Goal: Task Accomplishment & Management: Use online tool/utility

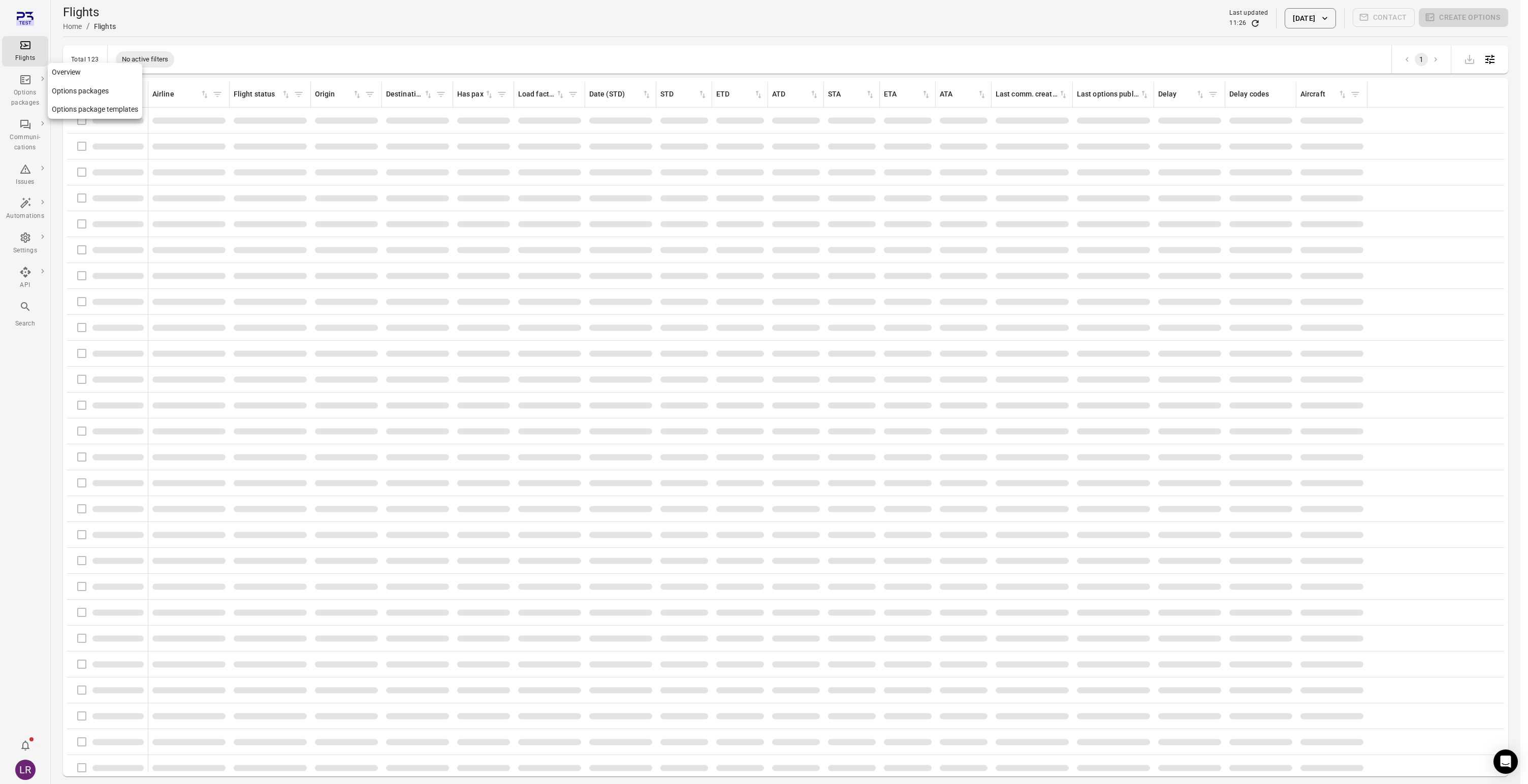
click at [27, 85] on icon "Main navigation" at bounding box center [26, 79] width 12 height 12
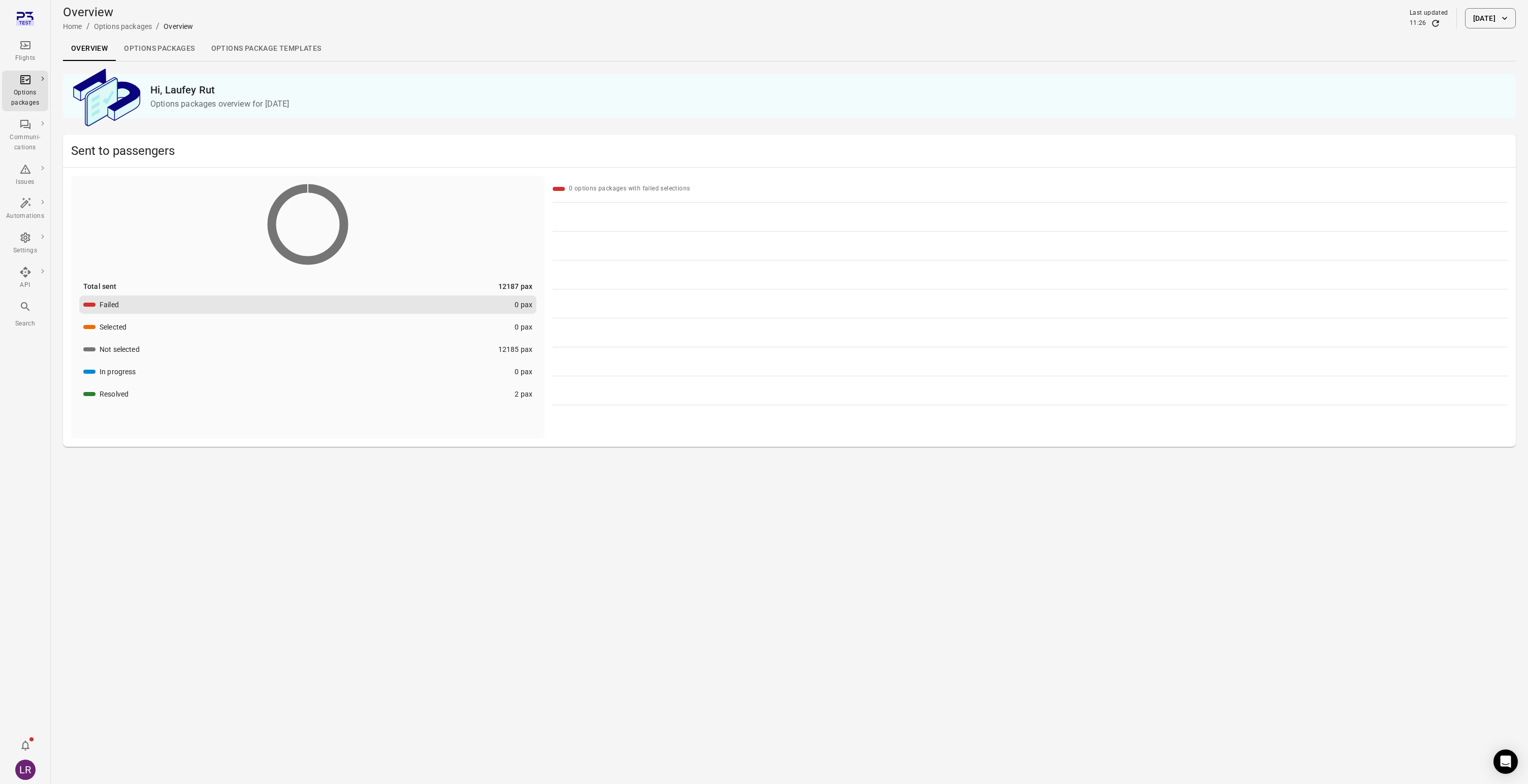
click at [24, 55] on div "Flights" at bounding box center [25, 58] width 38 height 10
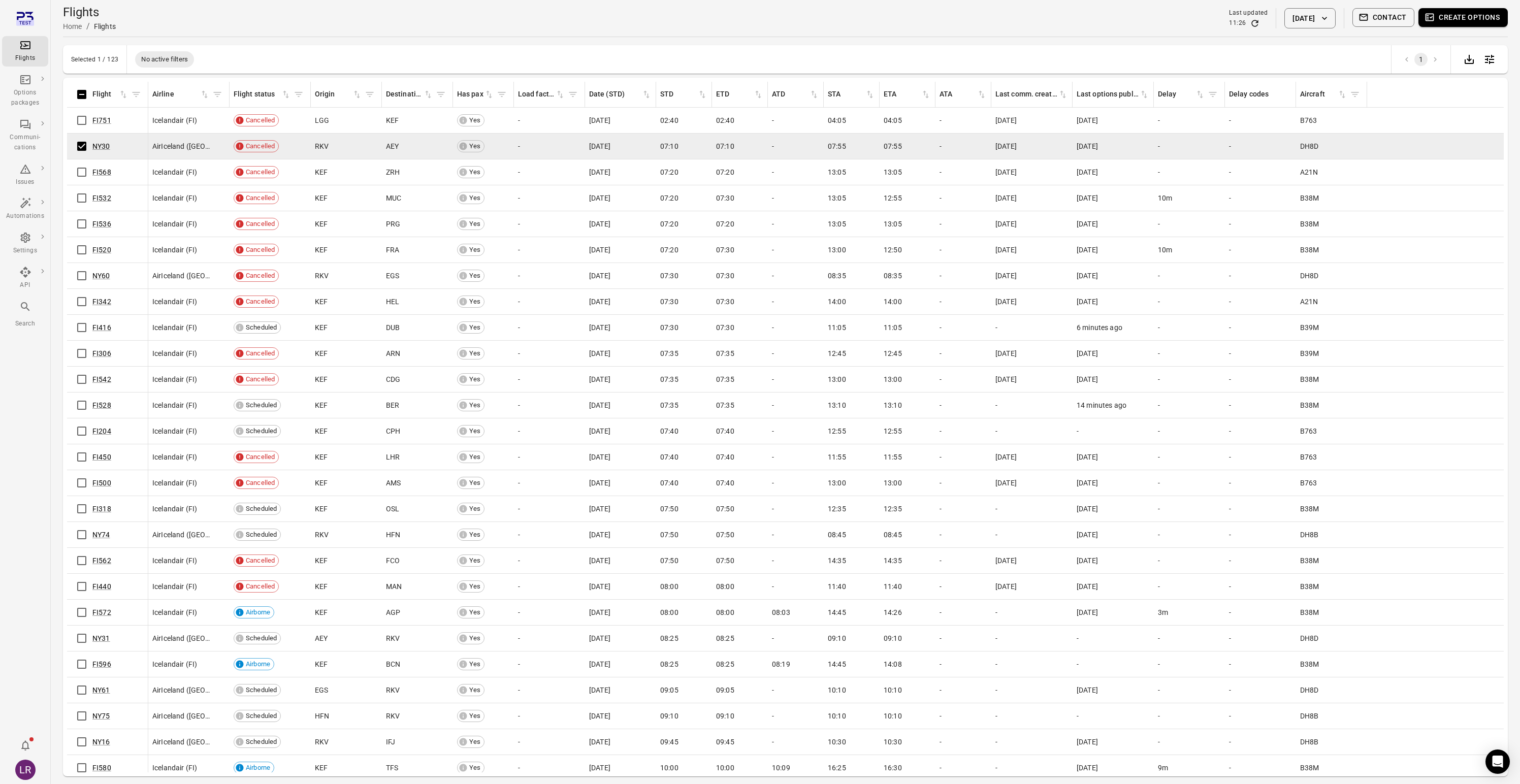
click at [1449, 9] on button "Create options" at bounding box center [1463, 18] width 90 height 19
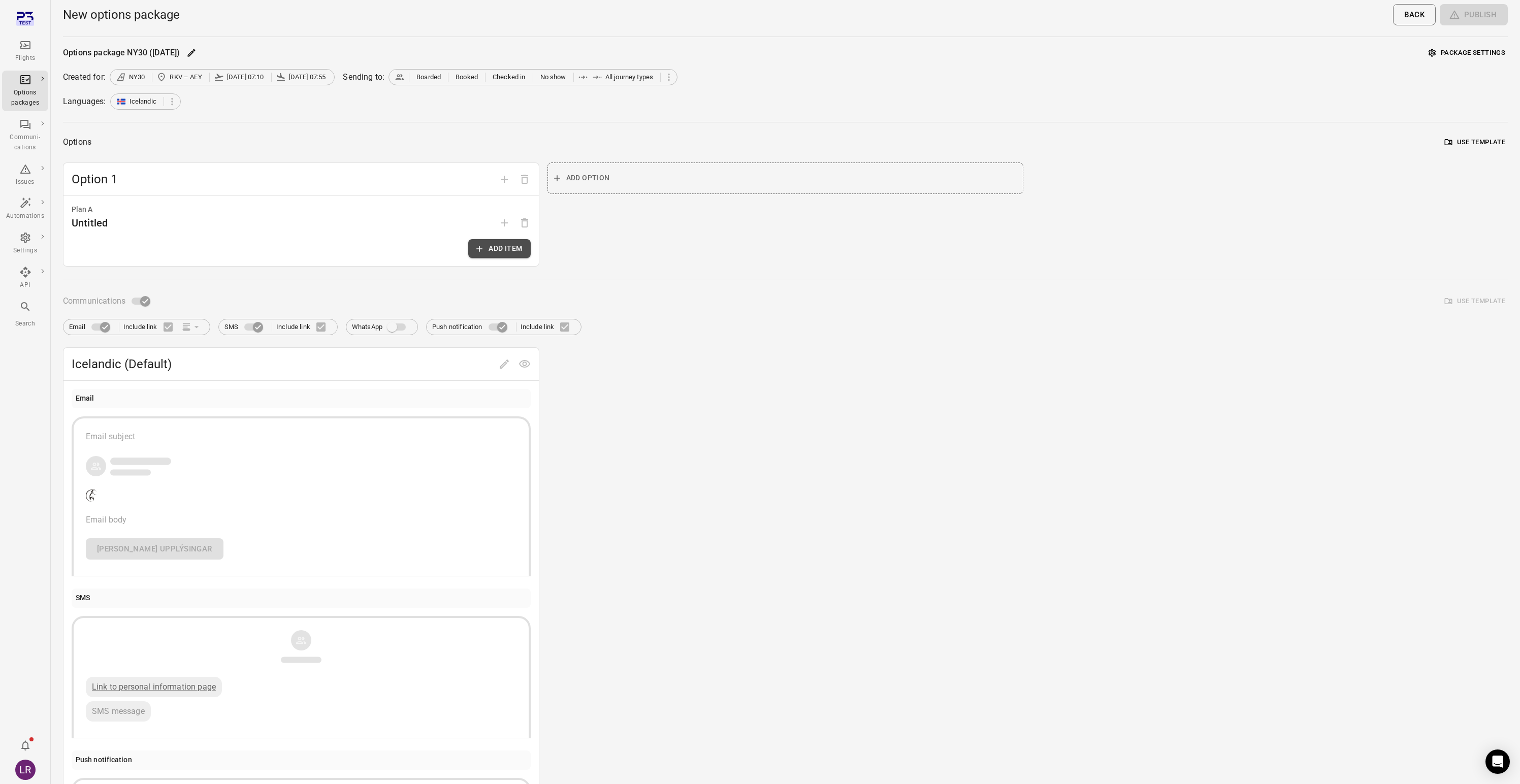
click at [518, 243] on button "Add item" at bounding box center [499, 248] width 62 height 19
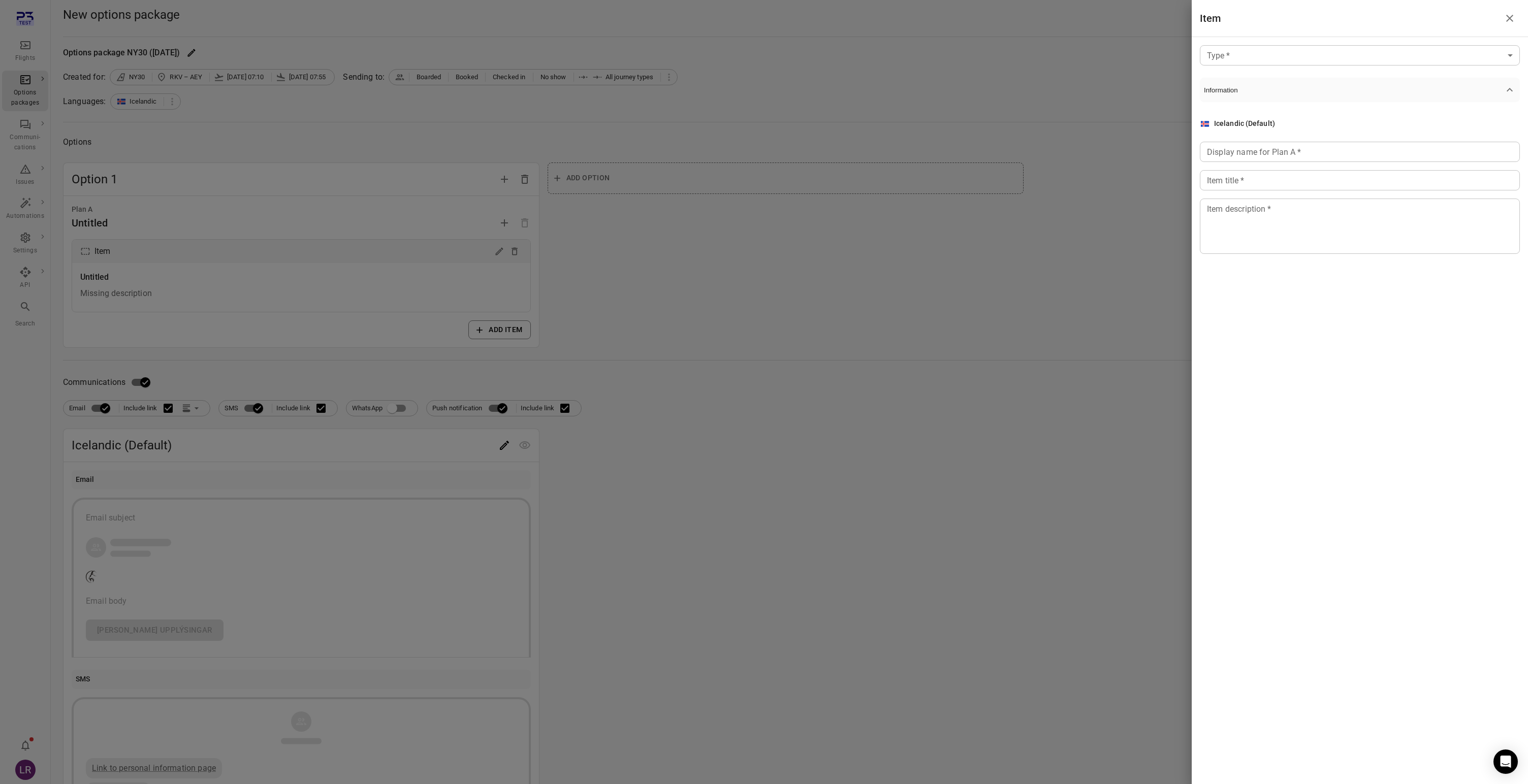
click at [1275, 54] on body "Flights Options packages Communi-cations Issues Automations Settings API Search…" at bounding box center [764, 525] width 1528 height 1050
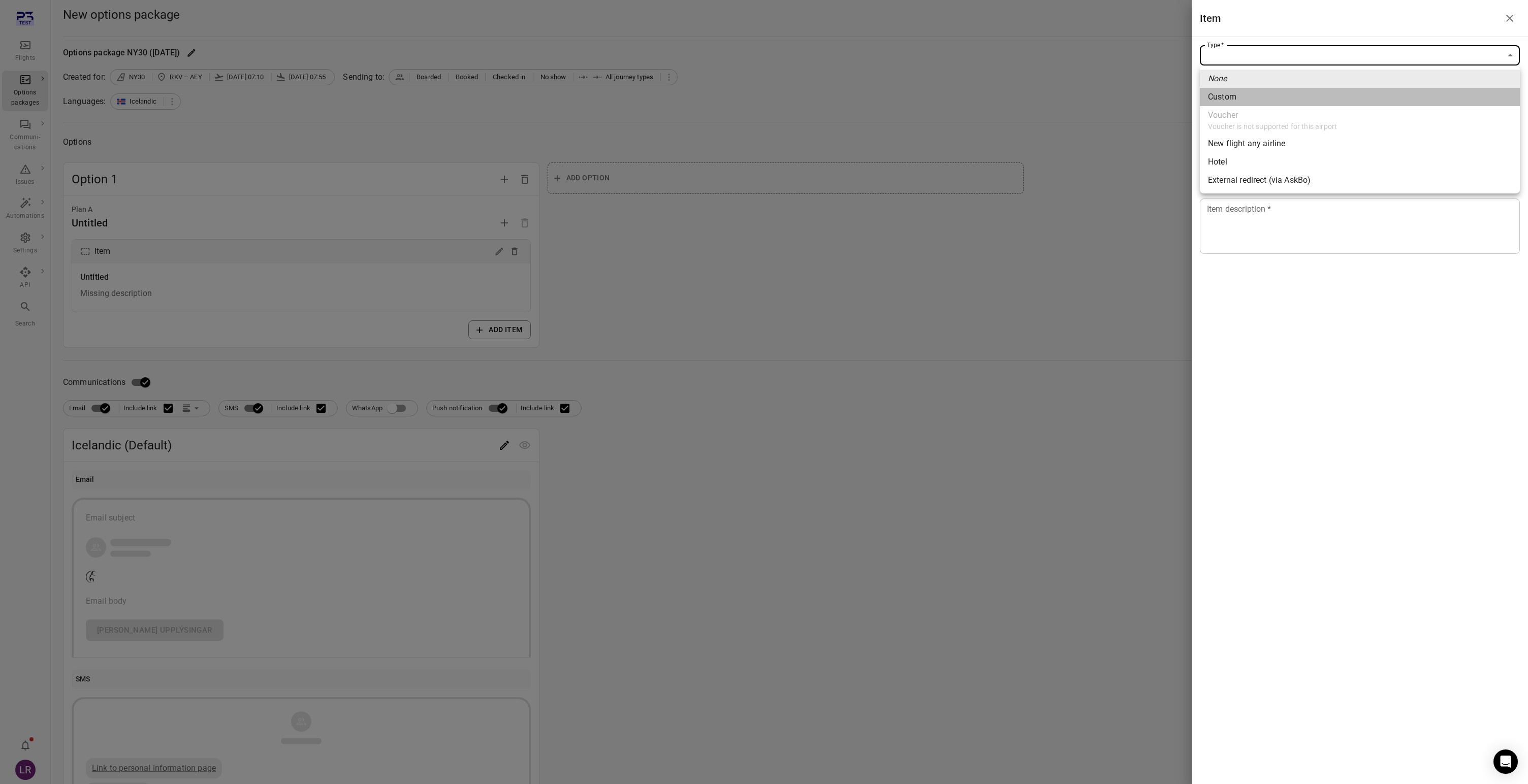
click at [1269, 97] on li "Custom" at bounding box center [1360, 97] width 320 height 18
type input "******"
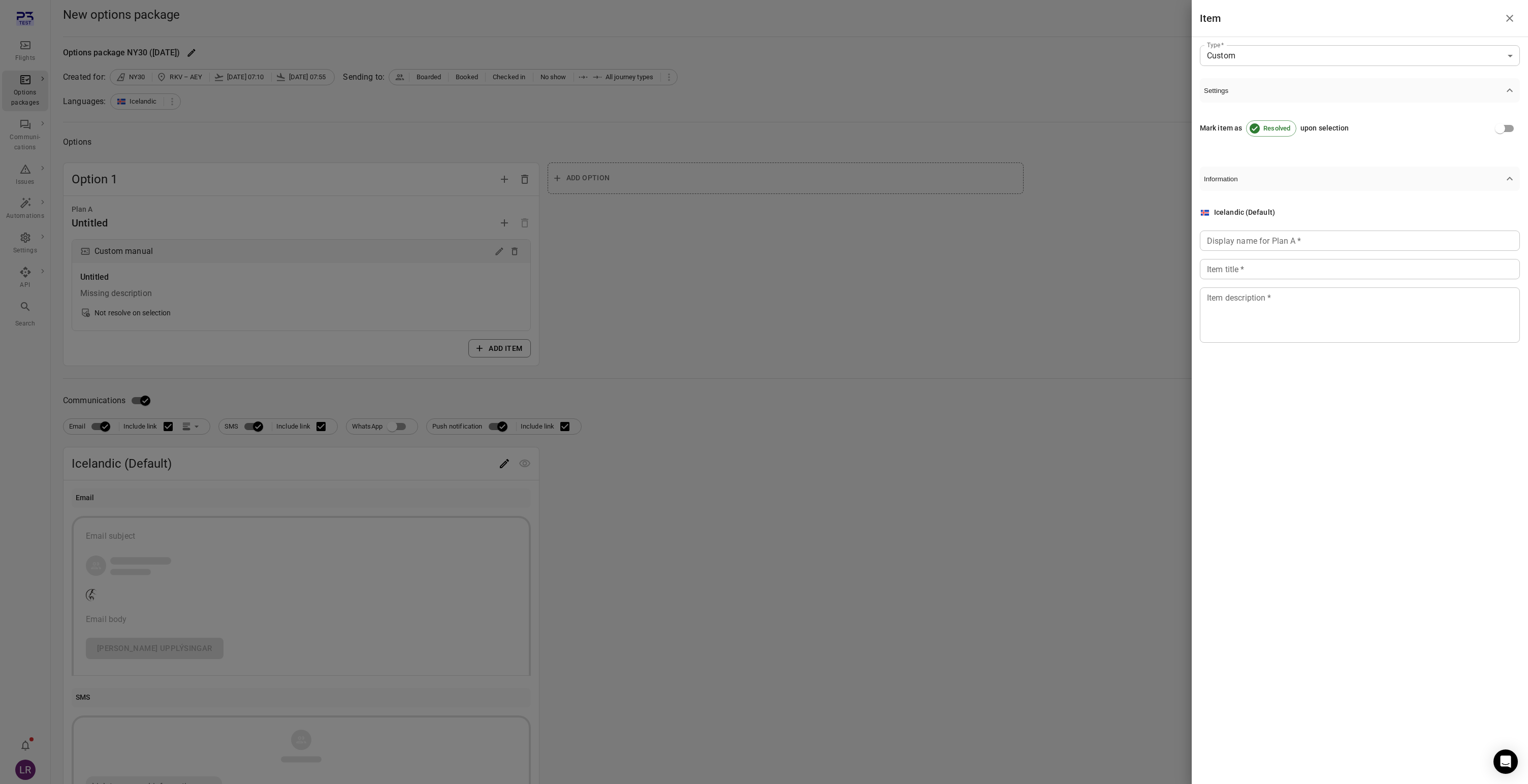
click at [666, 279] on div at bounding box center [764, 392] width 1528 height 784
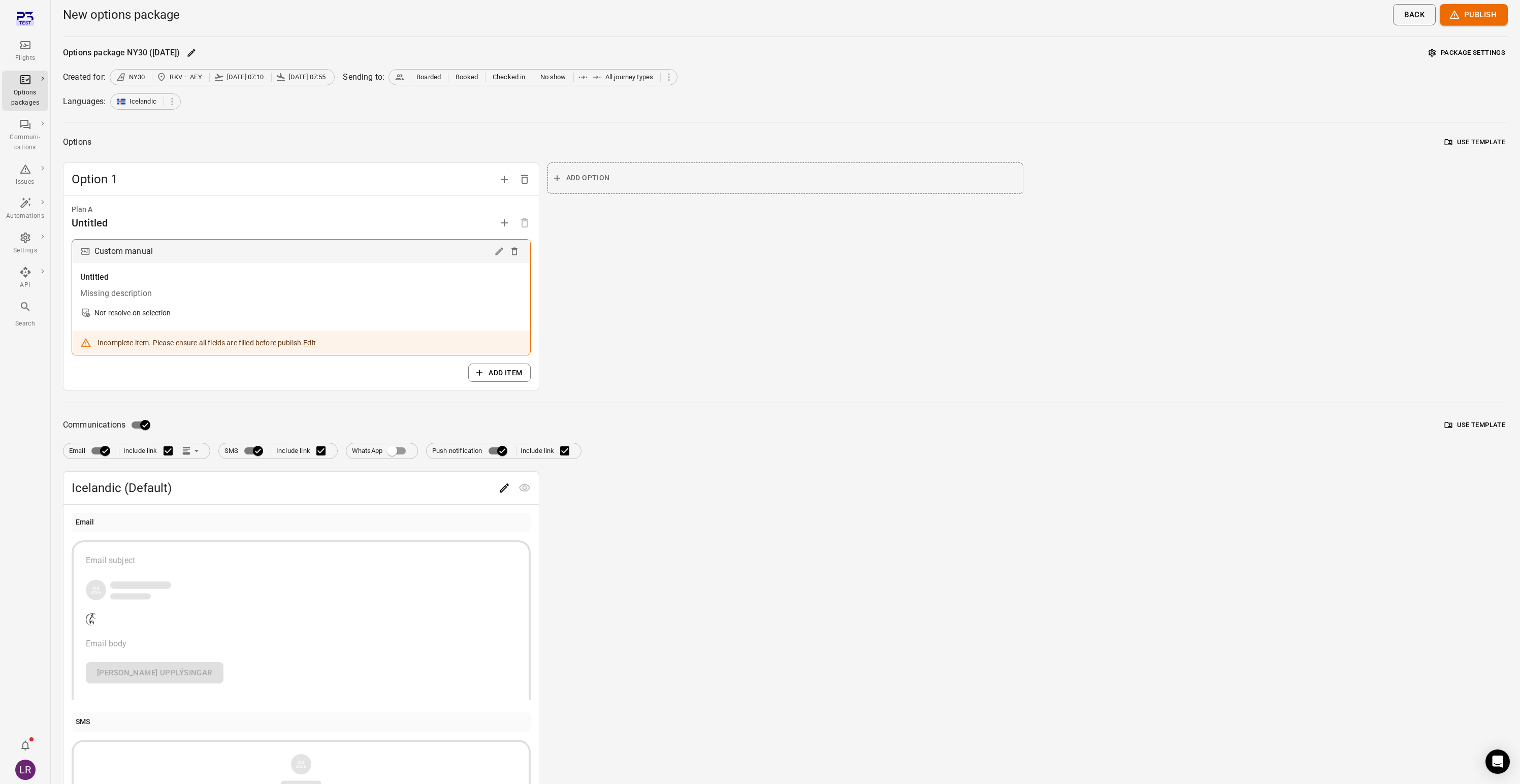
click at [498, 372] on button "Add item" at bounding box center [499, 373] width 62 height 19
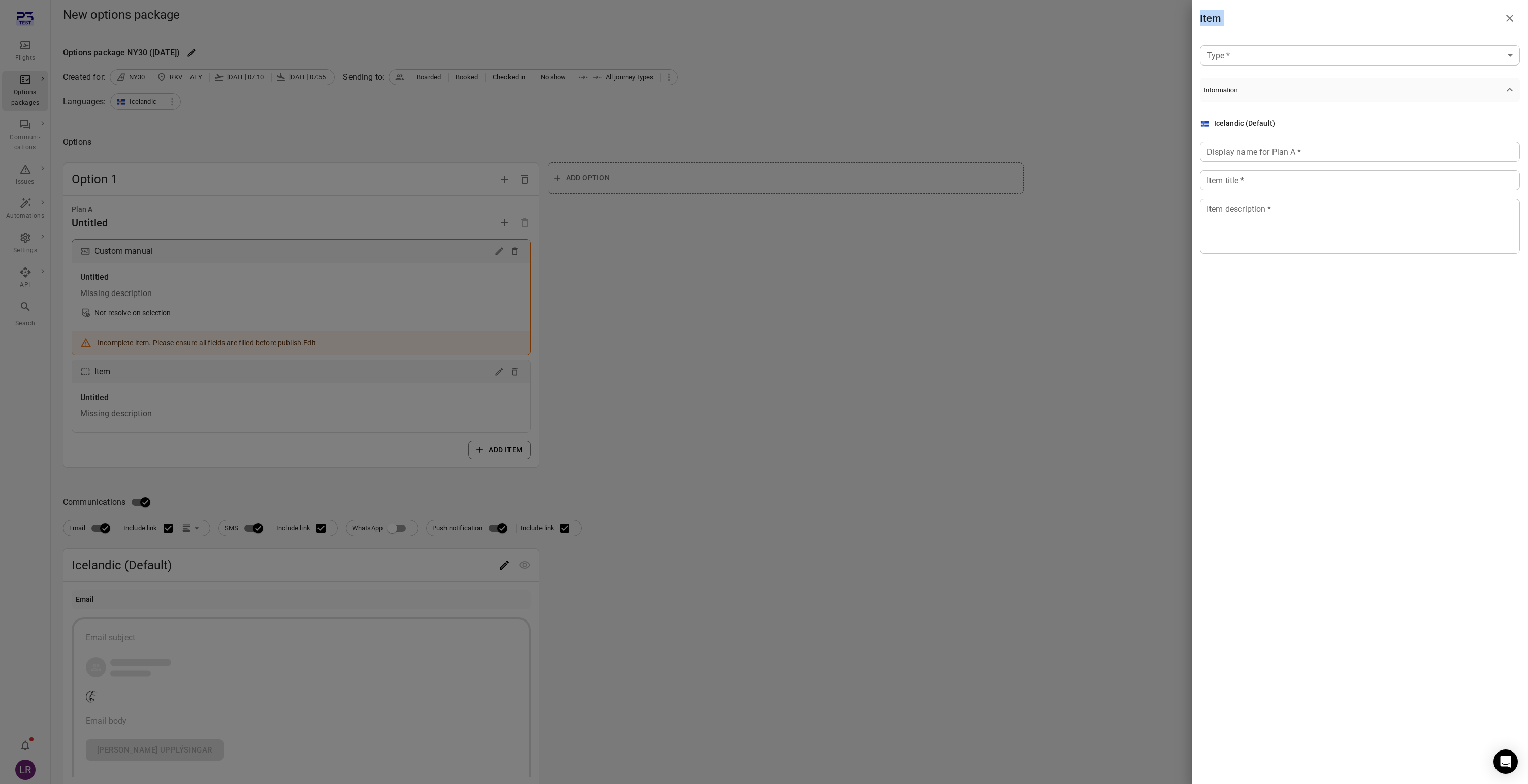
drag, startPoint x: 1276, startPoint y: 37, endPoint x: 1274, endPoint y: 52, distance: 15.1
click at [1276, 39] on div "Item Type   * ​ Type   * Information Icelandic (Default) Display name for Plan …" at bounding box center [1360, 392] width 336 height 784
click at [1272, 62] on body "Flights Options packages Communi-cations Issues Automations Settings API Search…" at bounding box center [764, 585] width 1528 height 1170
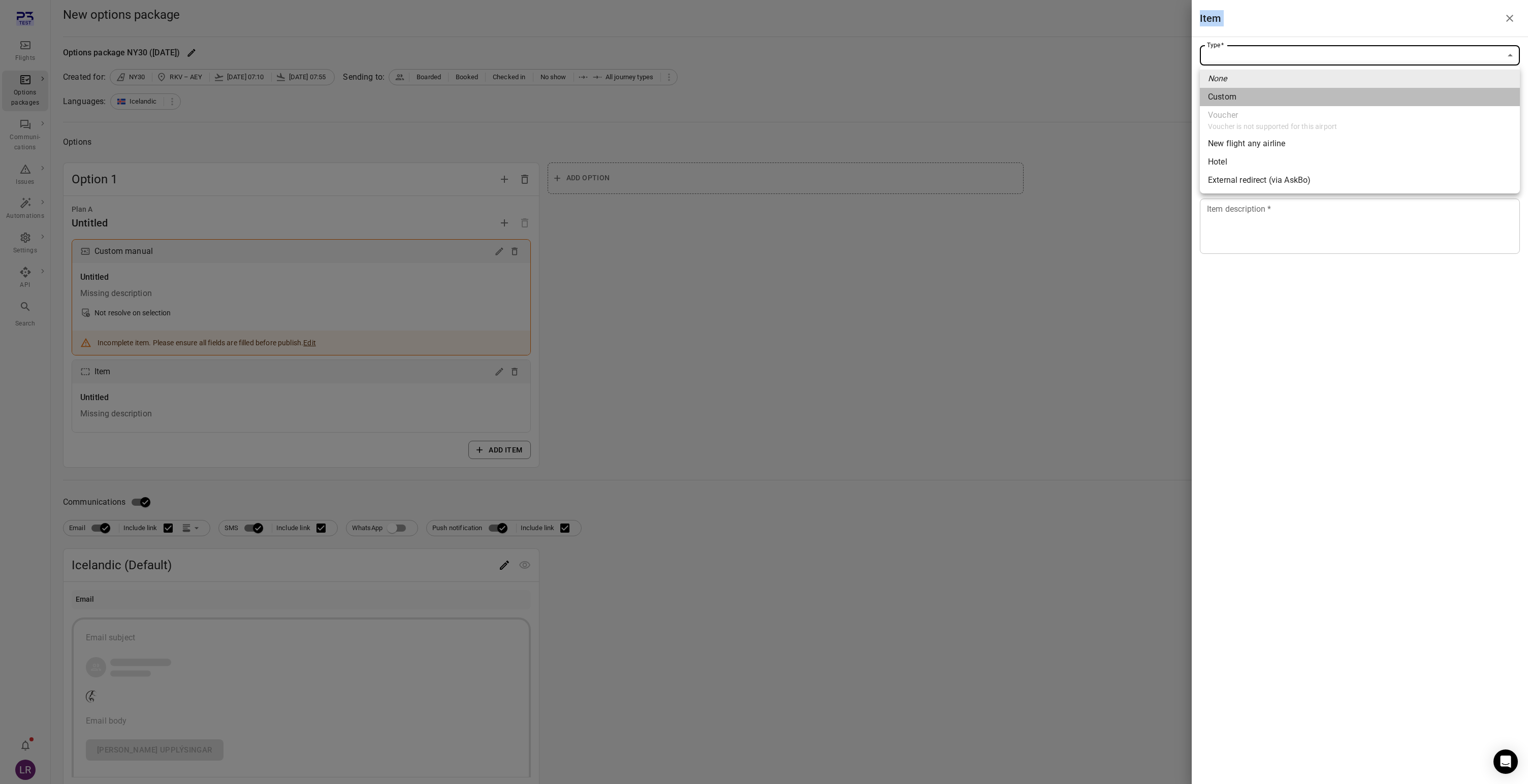
click at [1252, 101] on li "Custom" at bounding box center [1360, 97] width 320 height 18
type input "******"
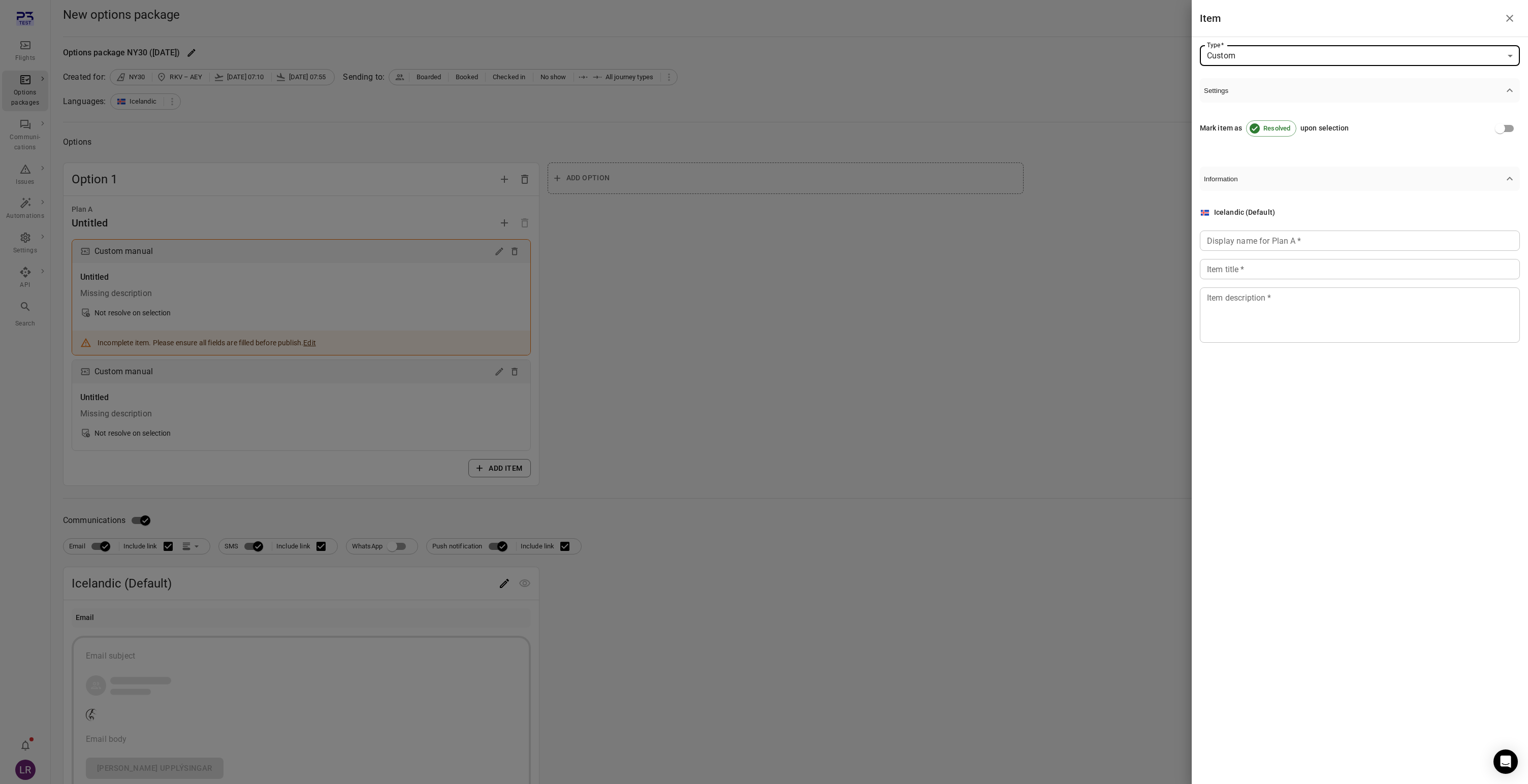
click at [501, 472] on div at bounding box center [764, 392] width 1528 height 784
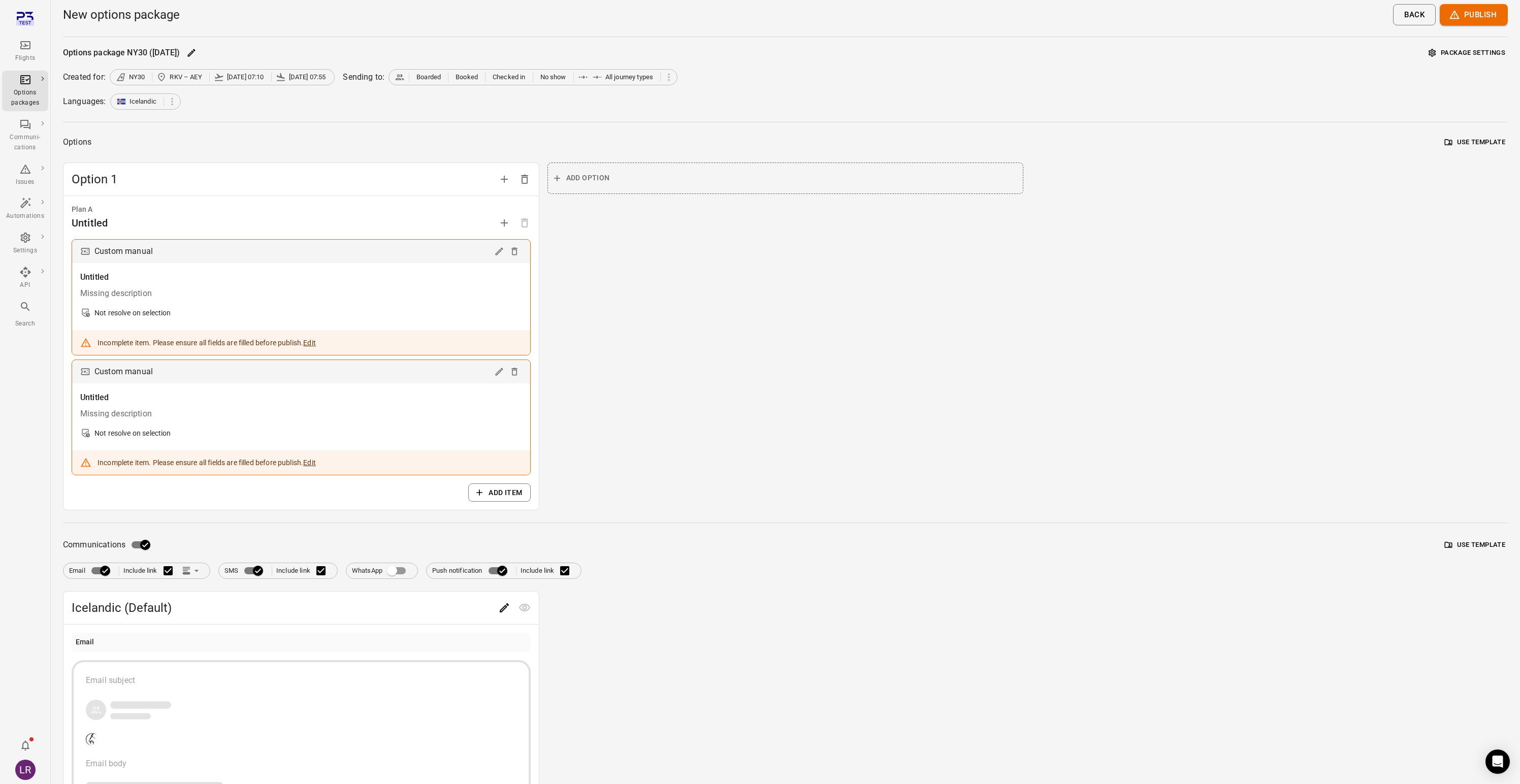
click at [501, 486] on button "Add item" at bounding box center [499, 493] width 62 height 19
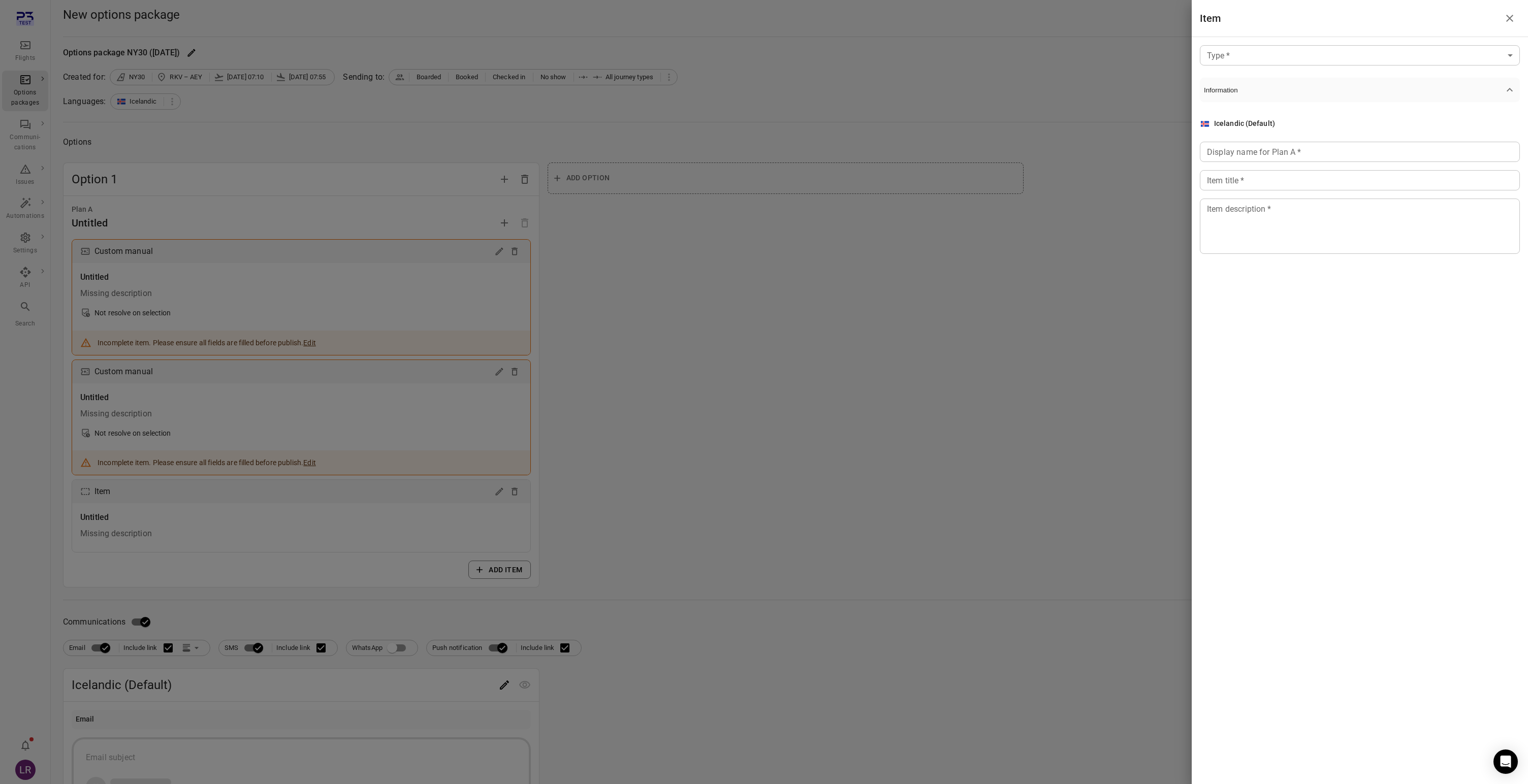
click at [1237, 61] on body "Flights Options packages Communi-cations Issues Automations Settings API Search…" at bounding box center [764, 645] width 1528 height 1290
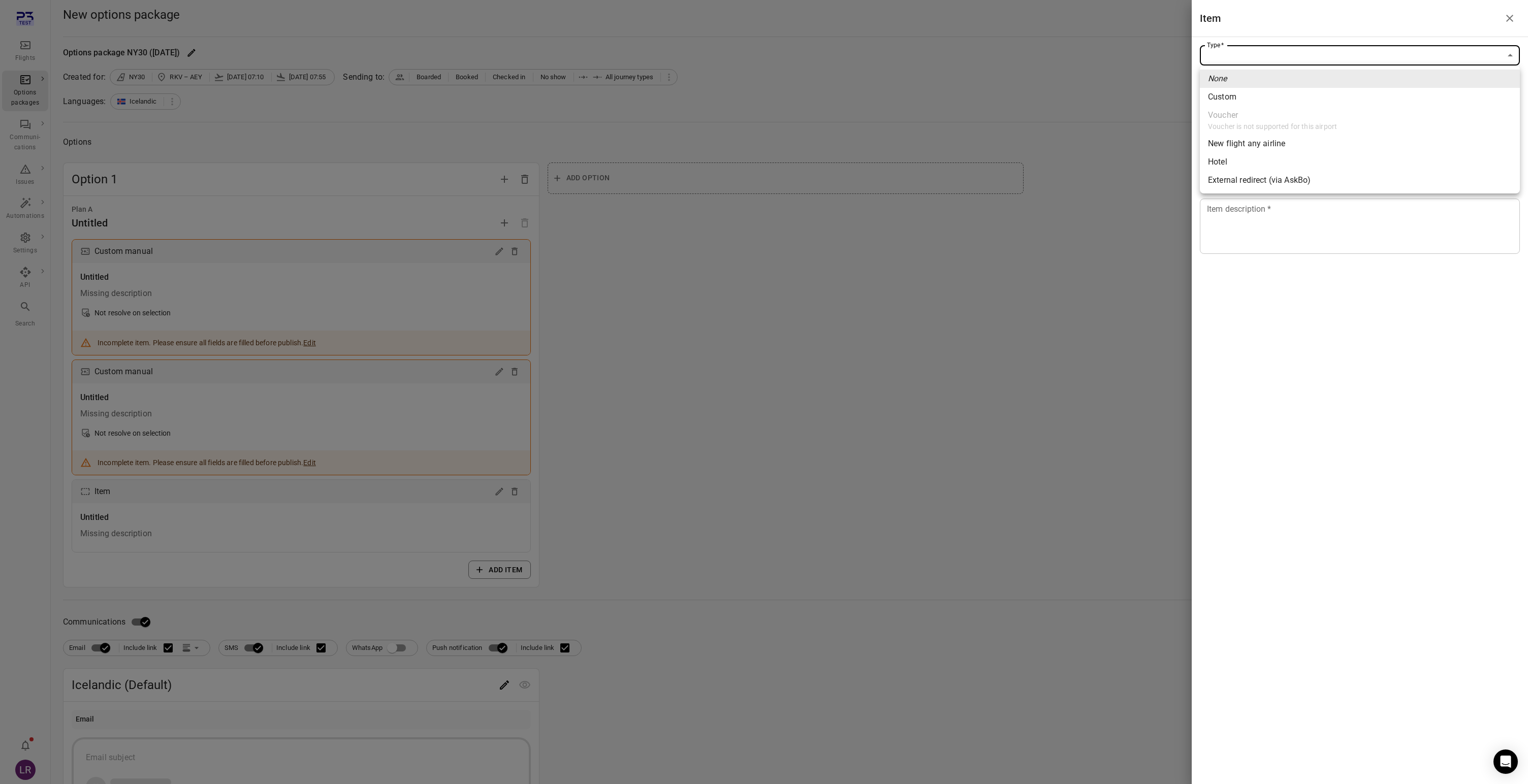
click at [1344, 129] on ul "None Custom Voucher Voucher is not supported for this airport New flight any ai…" at bounding box center [1360, 129] width 320 height 128
click at [1310, 123] on ul "None Custom Voucher Voucher is not supported for this airport New flight any ai…" at bounding box center [1360, 129] width 320 height 128
